Goal: Task Accomplishment & Management: Use online tool/utility

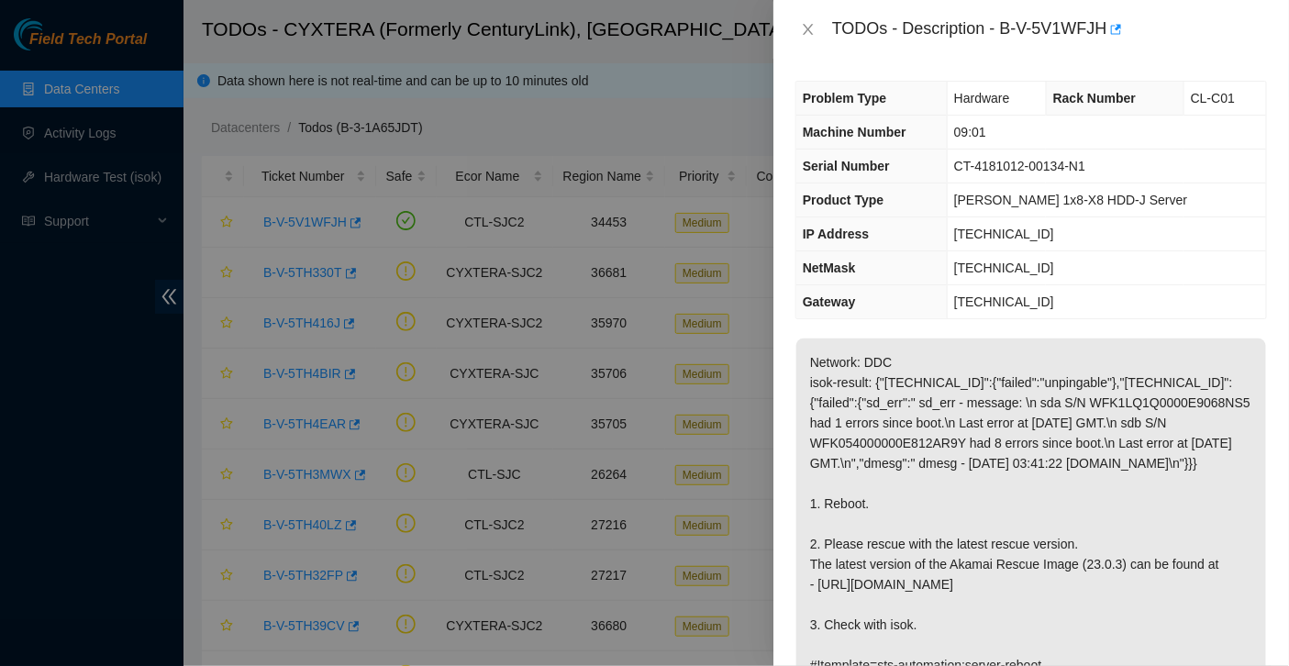
scroll to position [313, 0]
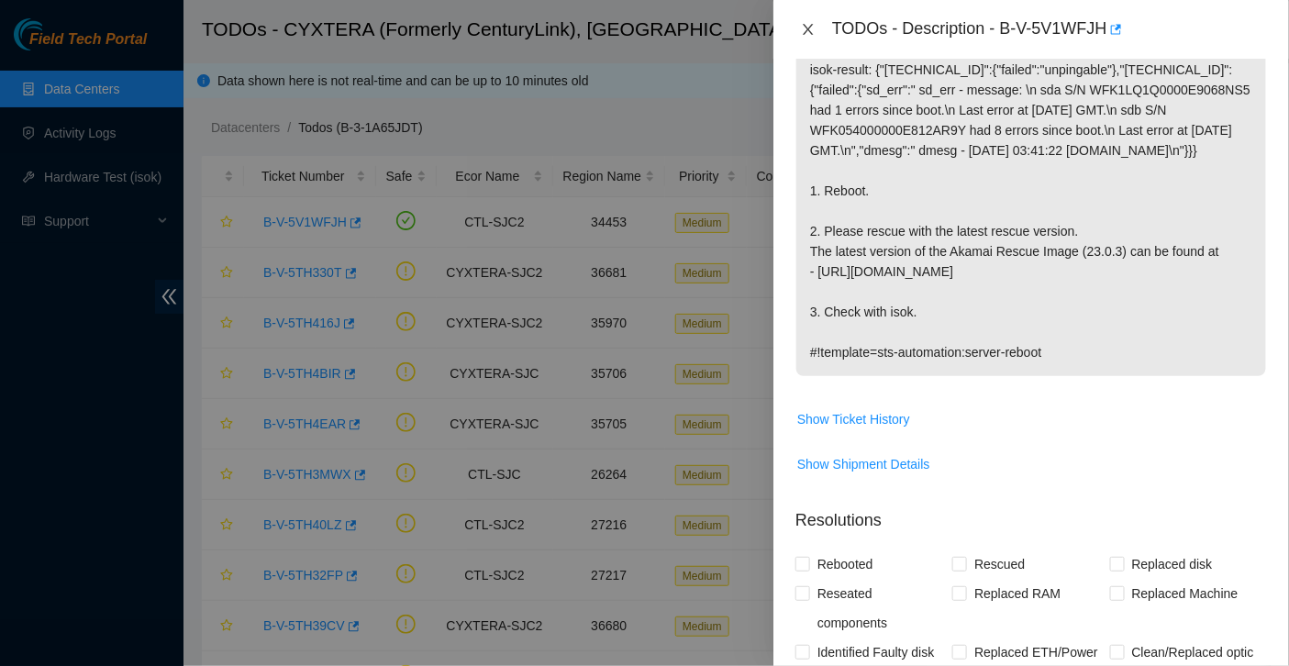
click at [807, 27] on icon "close" at bounding box center [808, 29] width 15 height 15
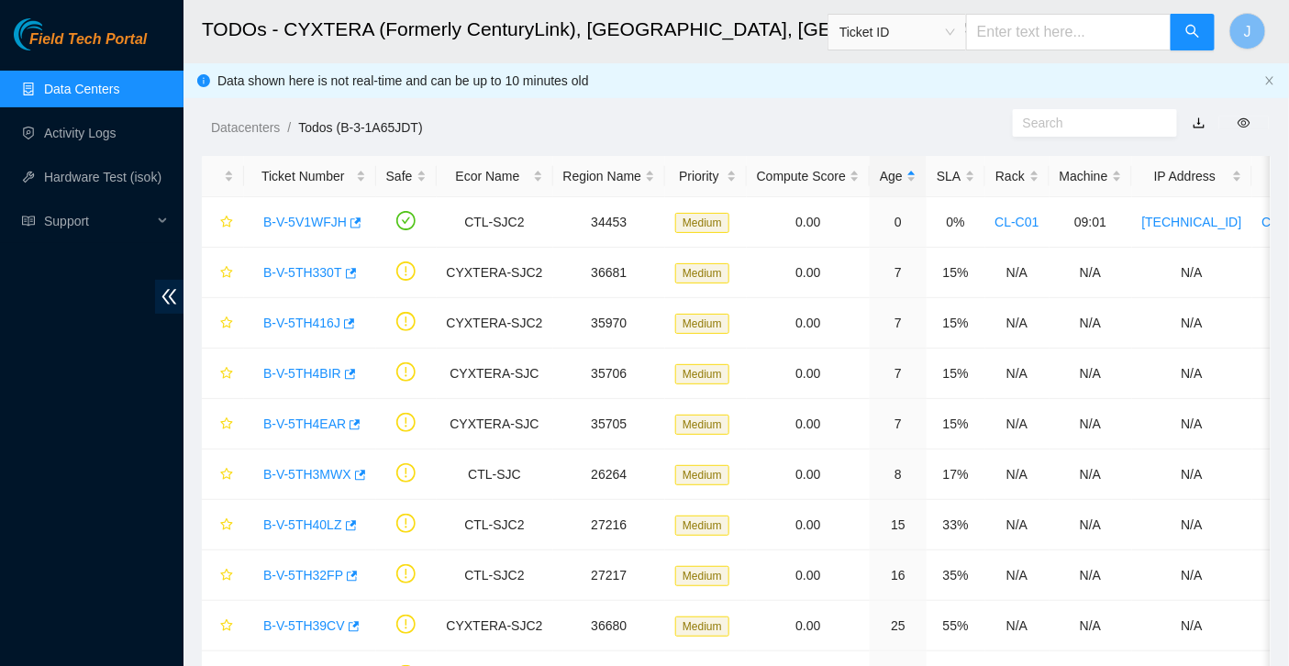
scroll to position [373, 0]
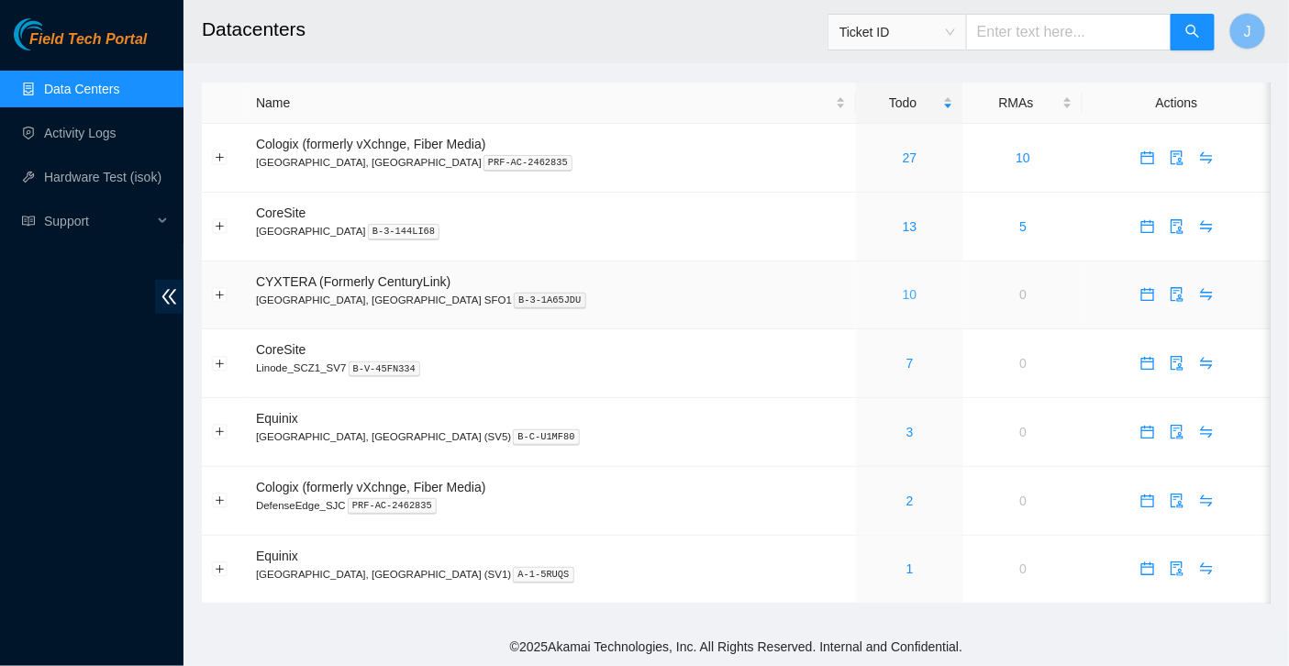
click at [903, 289] on link "10" at bounding box center [910, 294] width 15 height 15
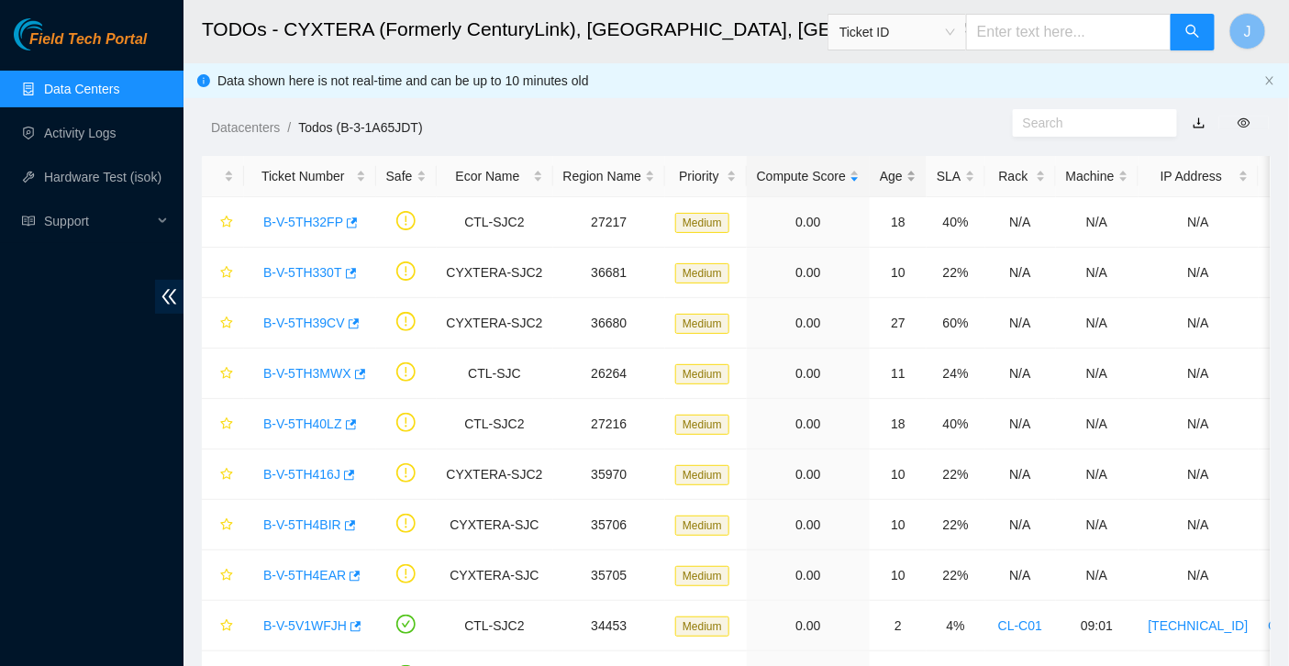
click at [902, 182] on div "Age" at bounding box center [898, 176] width 37 height 20
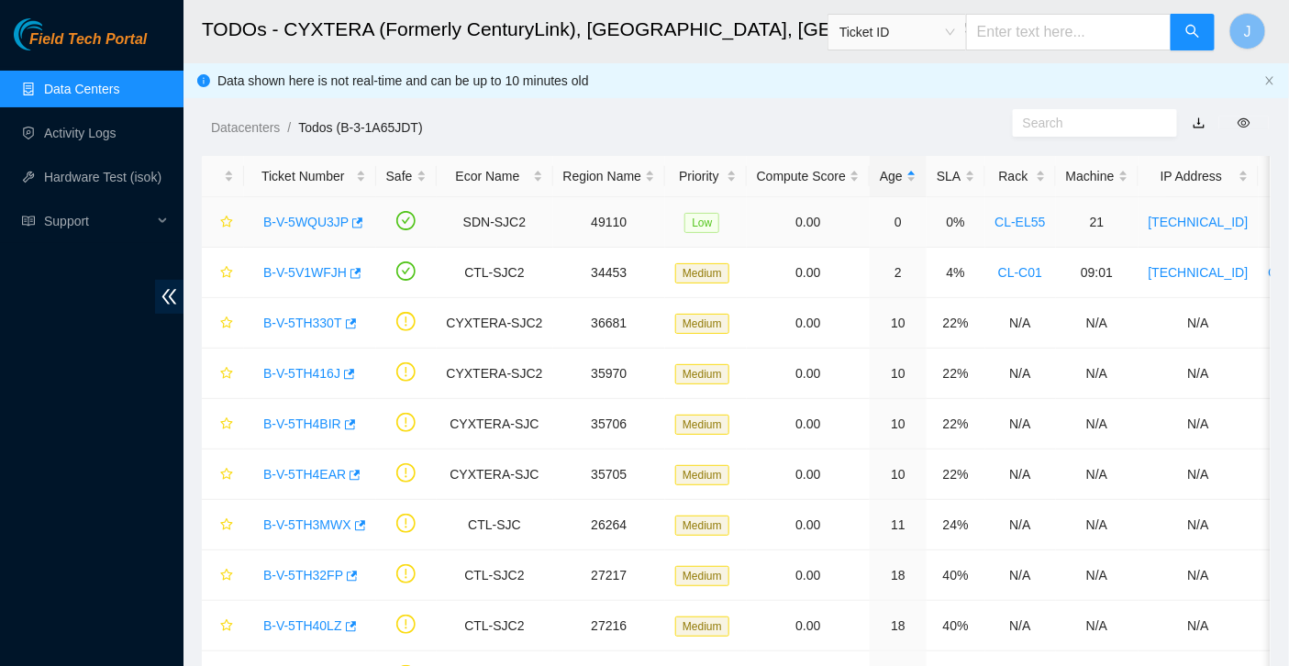
click at [329, 223] on link "B-V-5WQU3JP" at bounding box center [305, 222] width 85 height 15
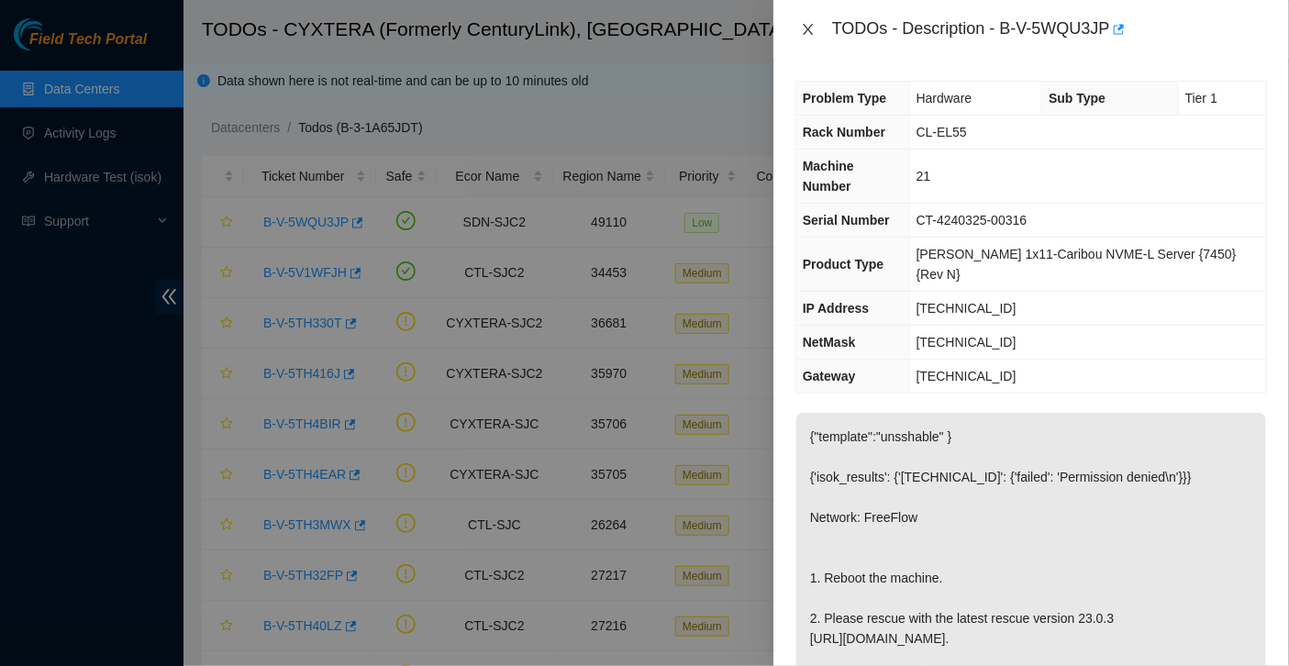
click at [805, 22] on icon "close" at bounding box center [808, 29] width 15 height 15
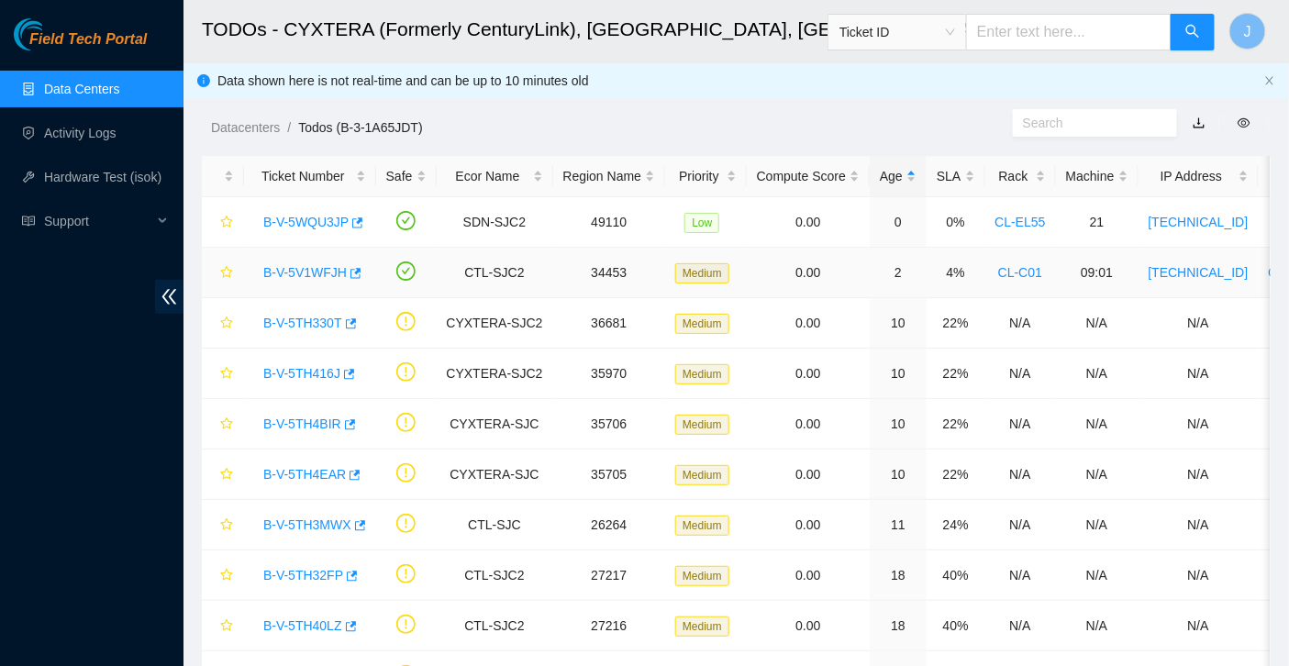
click at [301, 276] on link "B-V-5V1WFJH" at bounding box center [304, 272] width 83 height 15
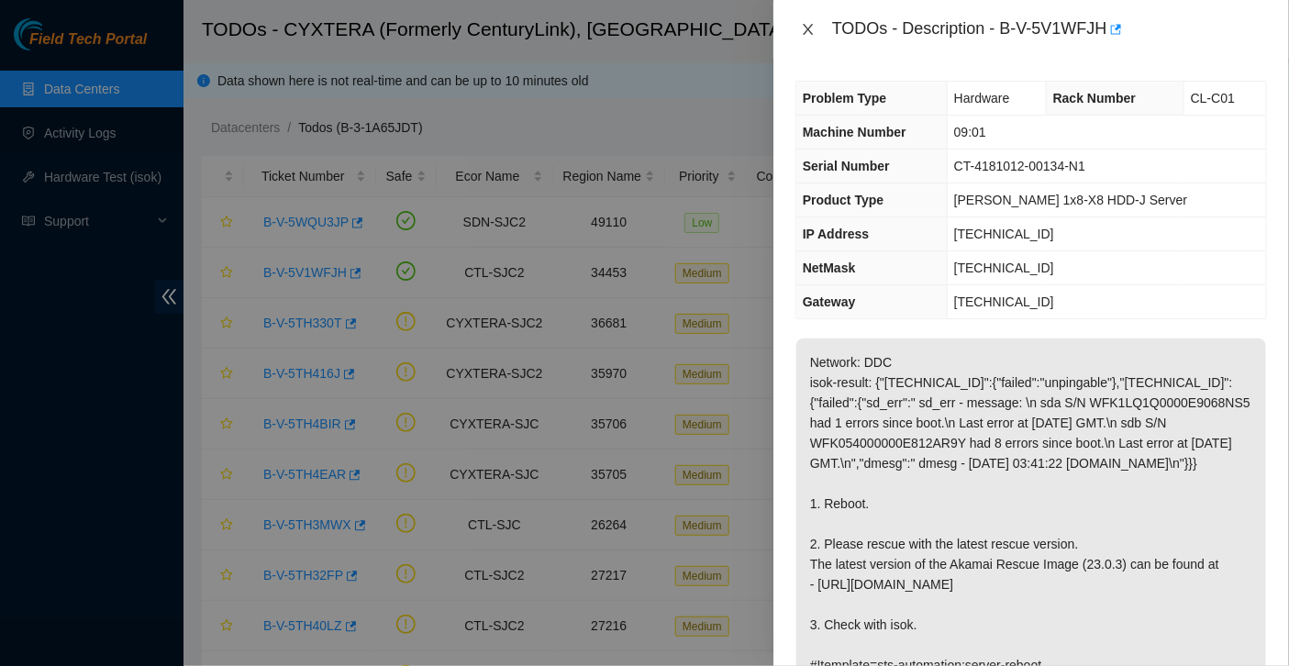
click at [813, 26] on icon "close" at bounding box center [808, 29] width 15 height 15
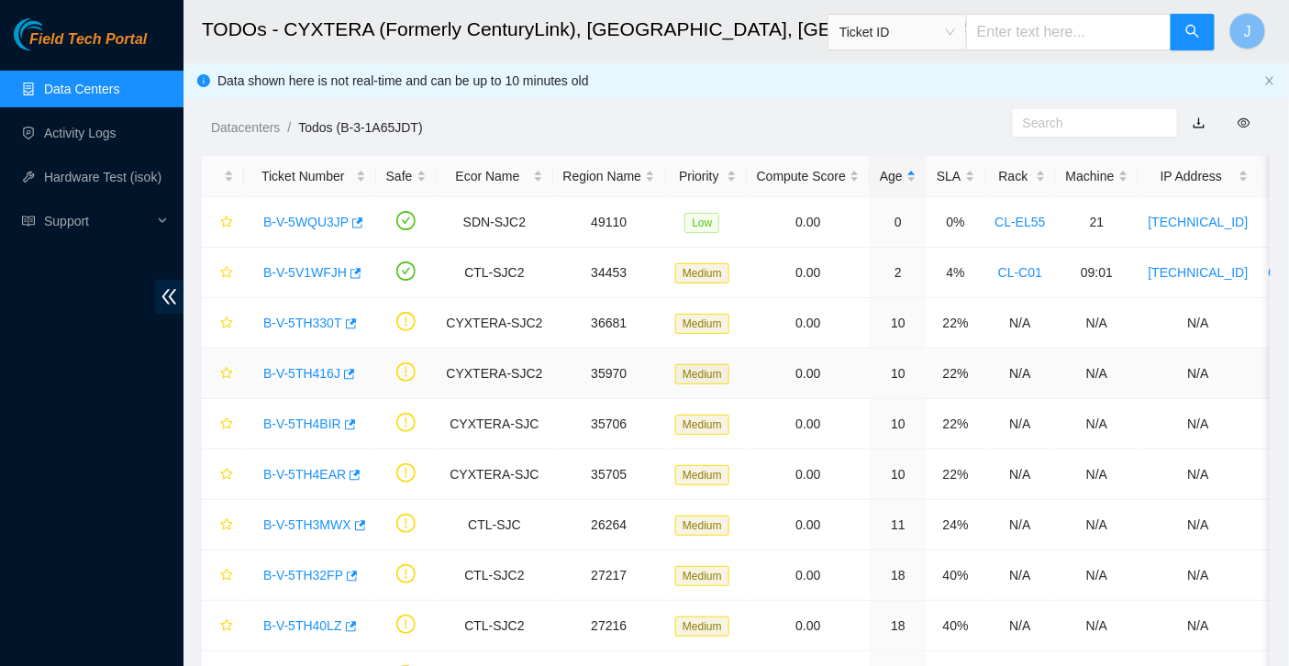
scroll to position [87, 0]
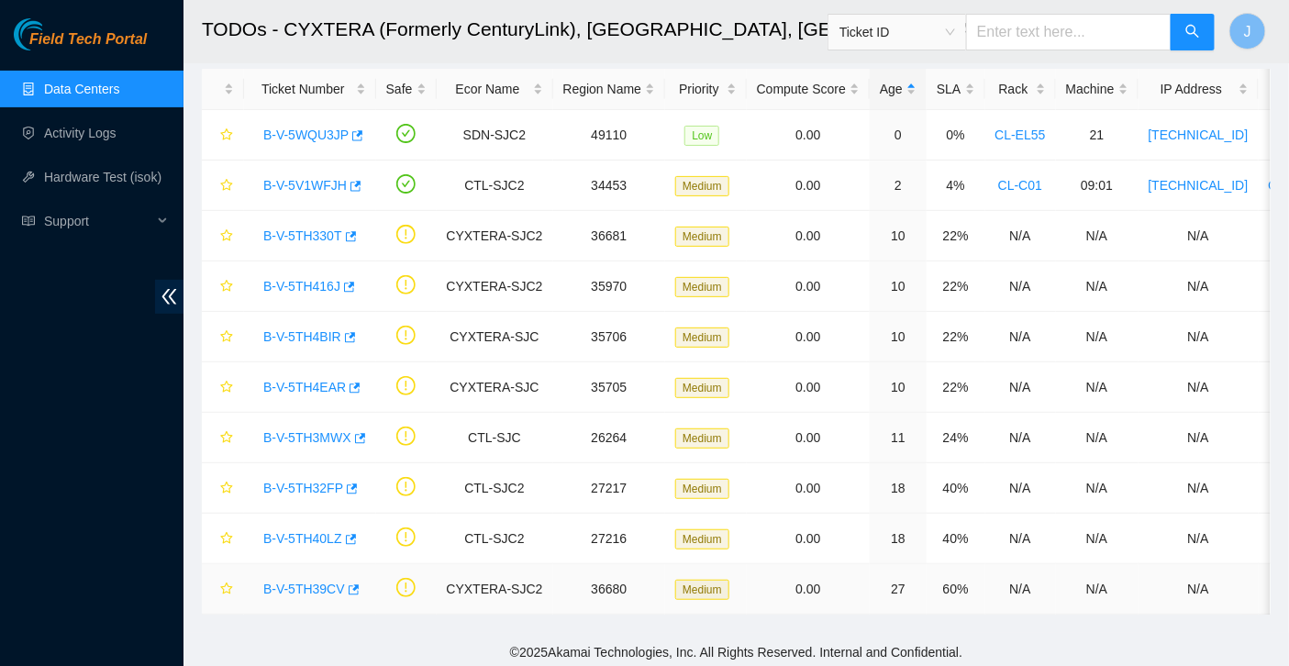
click at [277, 585] on link "B-V-5TH39CV" at bounding box center [304, 589] width 82 height 15
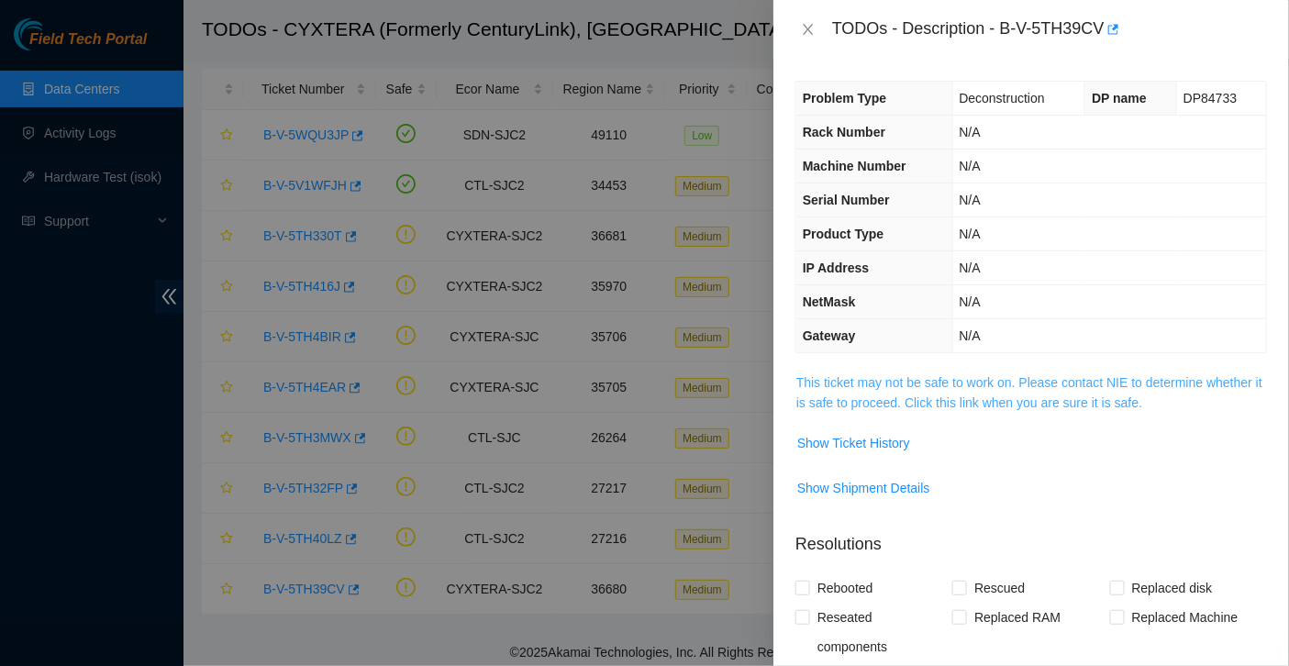
click at [890, 380] on link "This ticket may not be safe to work on. Please contact NIE to determine whether…" at bounding box center [1029, 392] width 466 height 35
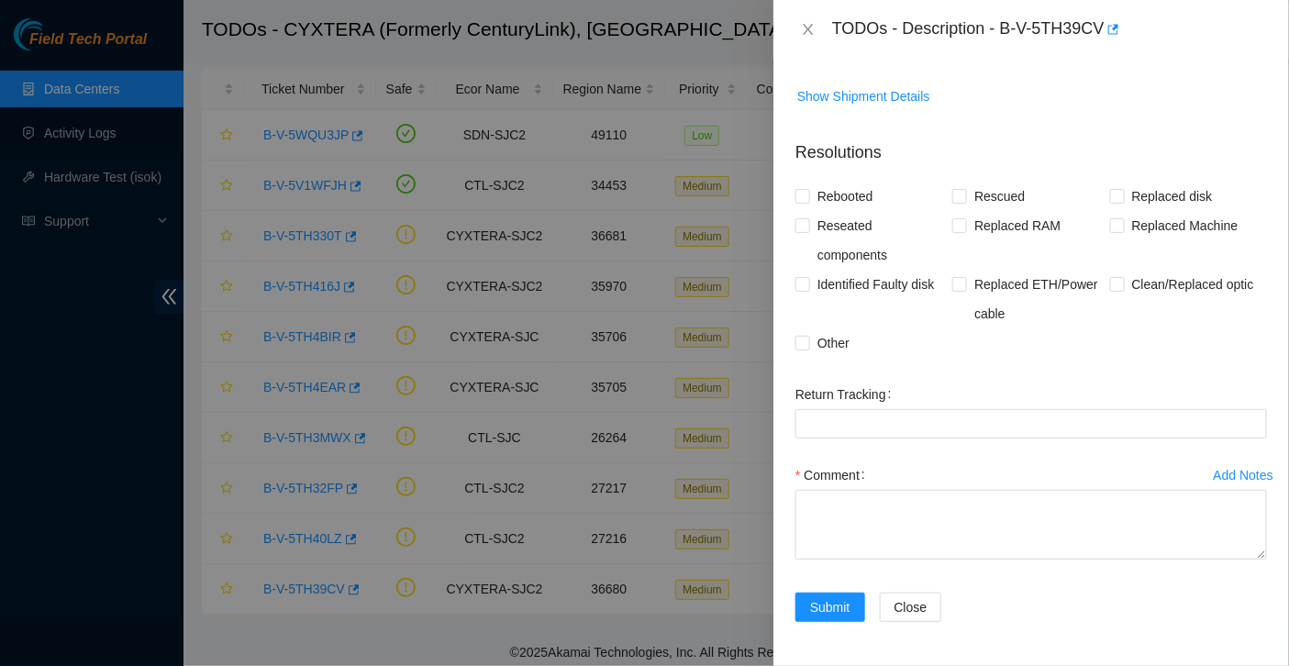
scroll to position [0, 0]
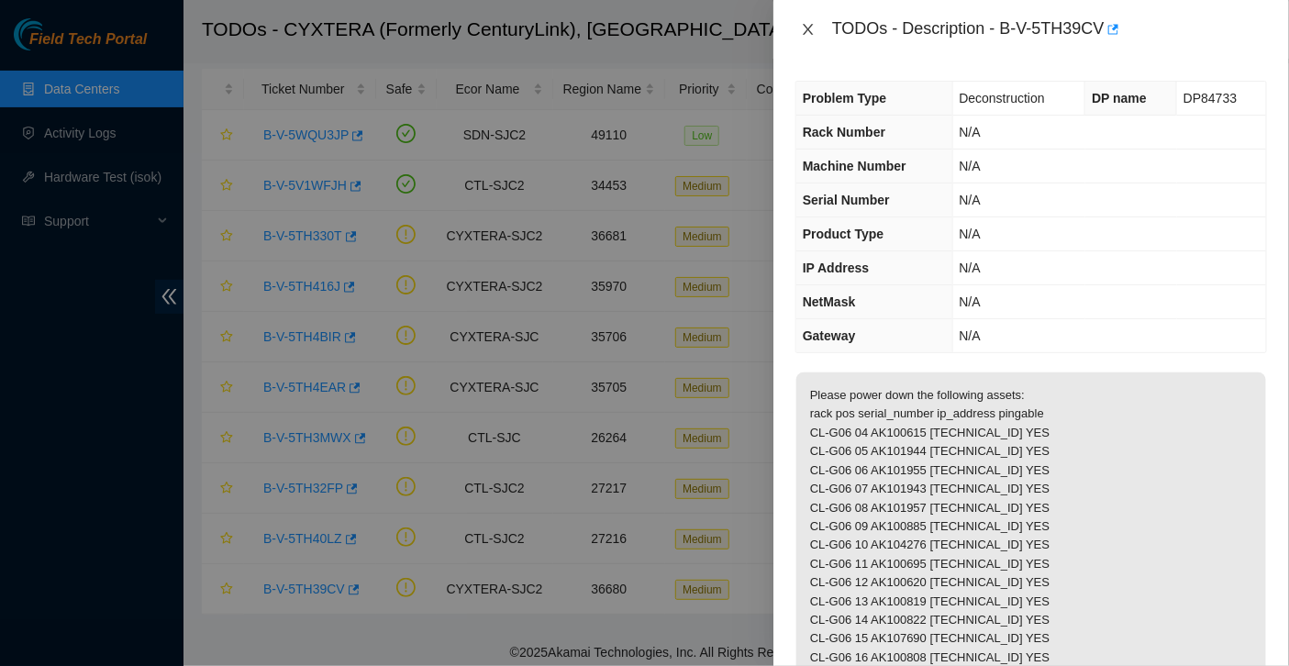
click at [810, 31] on icon "close" at bounding box center [808, 29] width 10 height 11
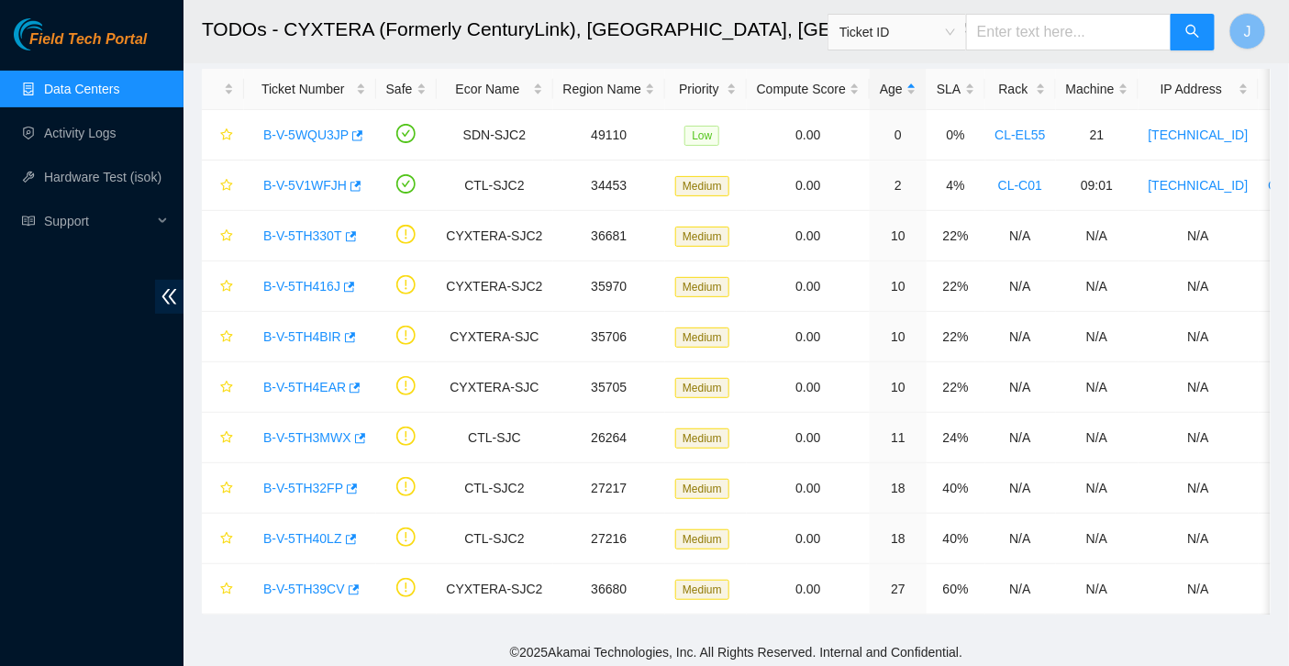
click at [87, 352] on div "Field Tech Portal Data Centers Activity Logs Hardware Test (isok) Support" at bounding box center [91, 342] width 183 height 648
